Goal: Check status

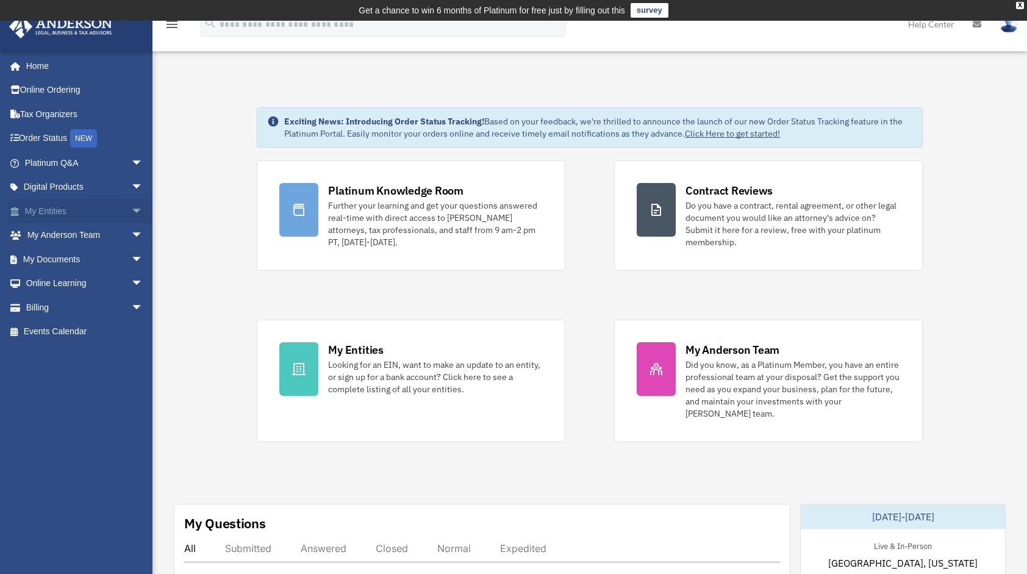
click at [55, 208] on link "My Entities arrow_drop_down" at bounding box center [85, 211] width 153 height 24
click at [132, 207] on span "arrow_drop_down" at bounding box center [143, 211] width 24 height 25
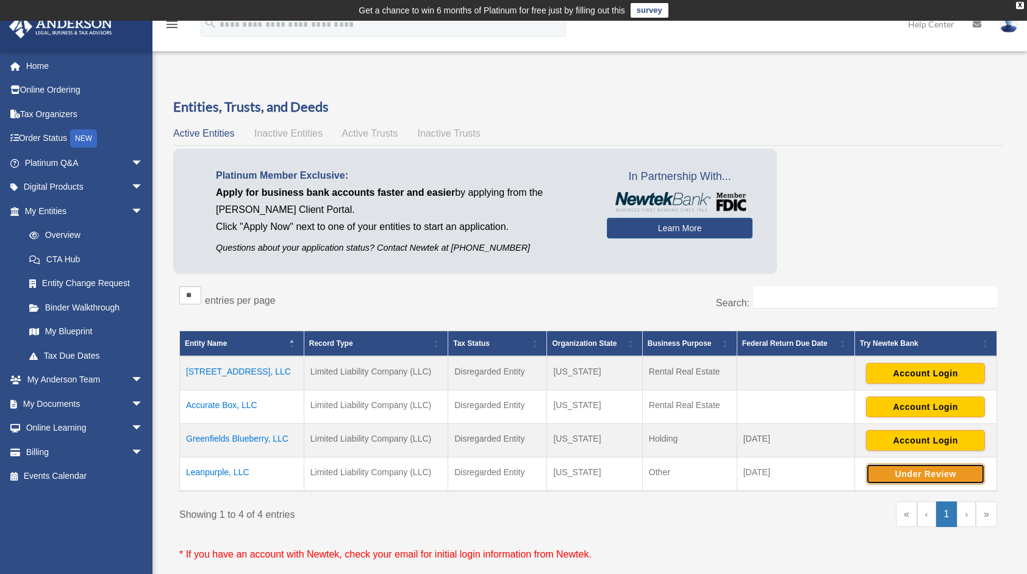
click at [921, 475] on button "Under Review" at bounding box center [925, 473] width 119 height 21
click at [45, 210] on link "My Entities arrow_drop_down" at bounding box center [85, 211] width 153 height 24
click at [63, 233] on link "Overview" at bounding box center [89, 235] width 144 height 24
click at [76, 329] on link "My Blueprint" at bounding box center [89, 331] width 144 height 24
